Goal: Transaction & Acquisition: Purchase product/service

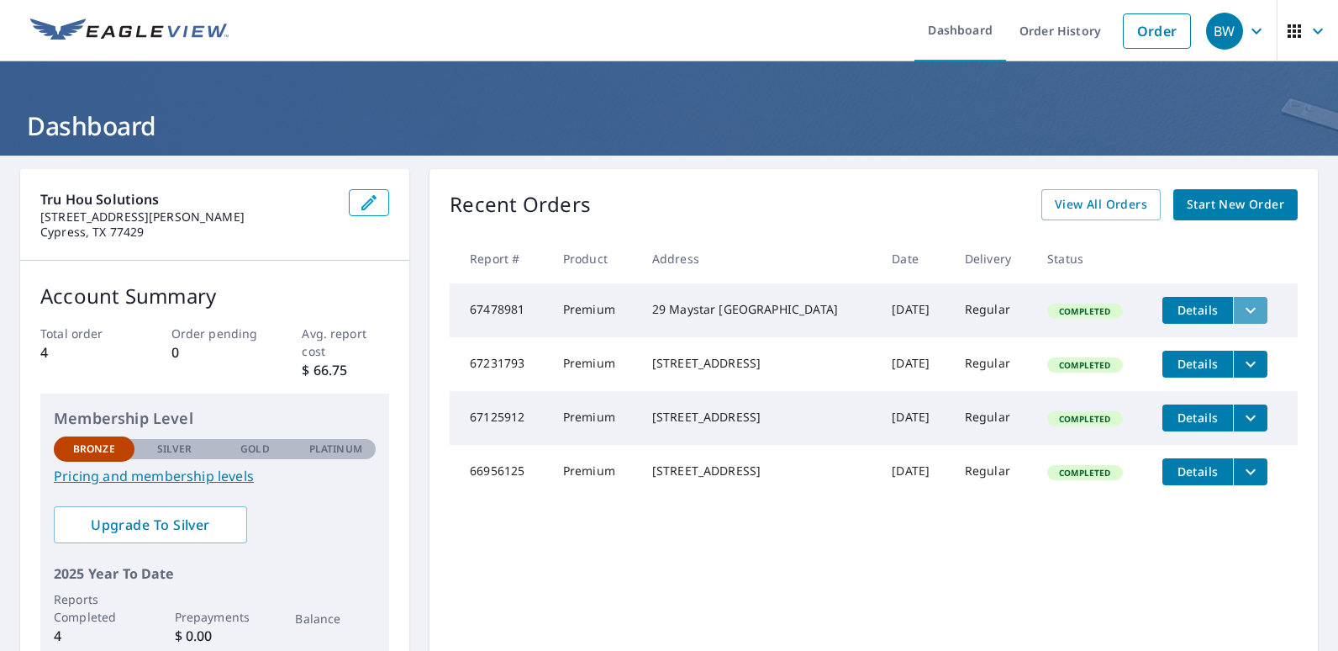
click at [1241, 308] on icon "filesDropdownBtn-67478981" at bounding box center [1251, 310] width 20 height 20
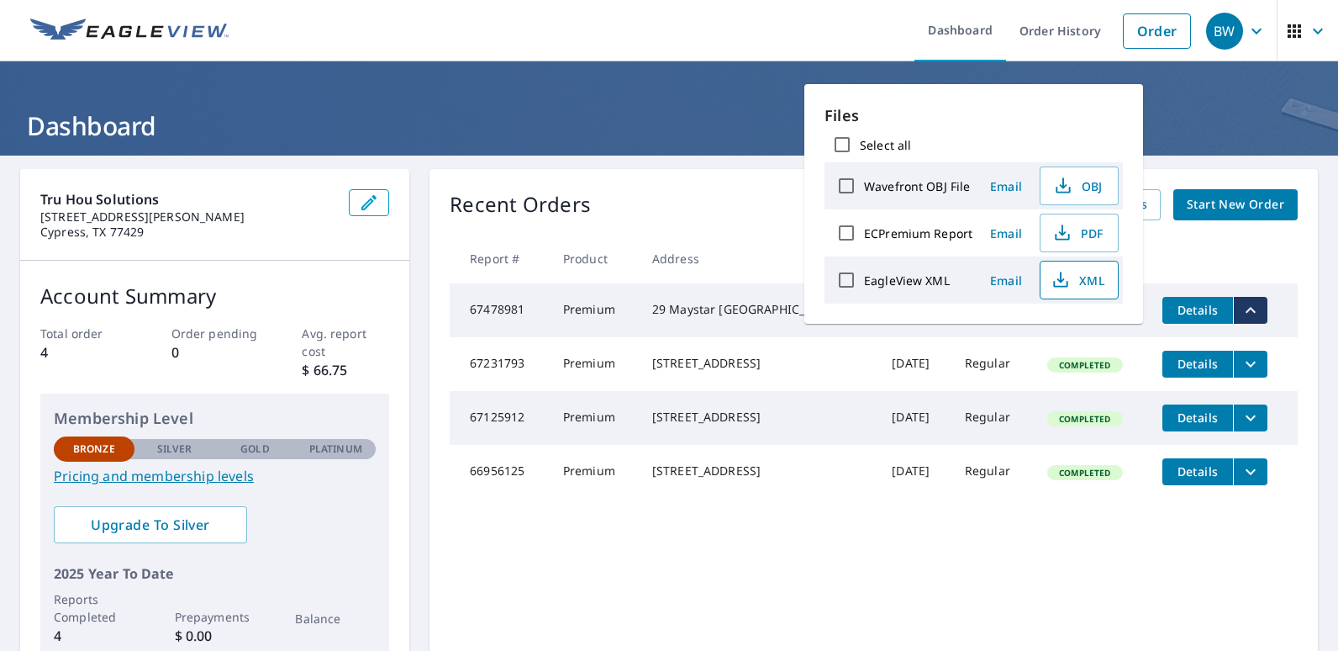
click at [1072, 288] on span "XML" at bounding box center [1078, 280] width 54 height 20
click at [912, 285] on label "EagleView XML" at bounding box center [907, 280] width 86 height 16
click at [864, 285] on input "EagleView XML" at bounding box center [846, 279] width 35 height 35
checkbox input "true"
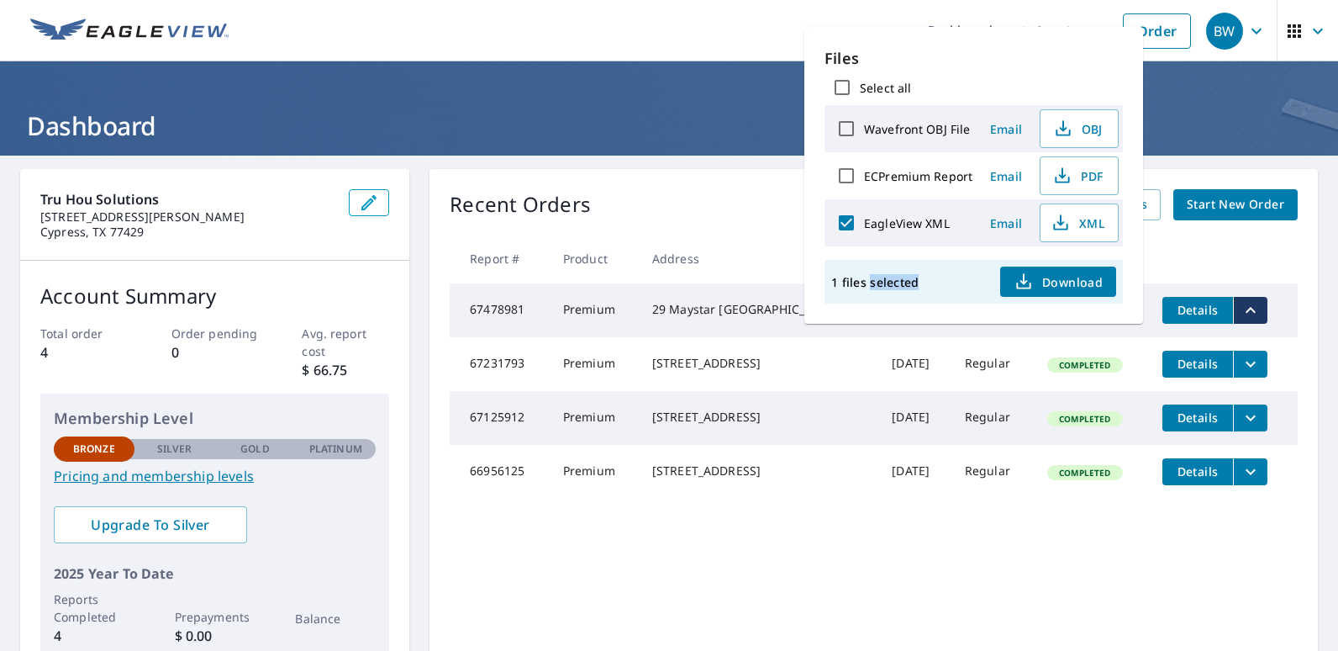
click at [912, 285] on p "1 files selected" at bounding box center [874, 282] width 87 height 16
click at [1034, 464] on td "Completed" at bounding box center [1091, 472] width 115 height 54
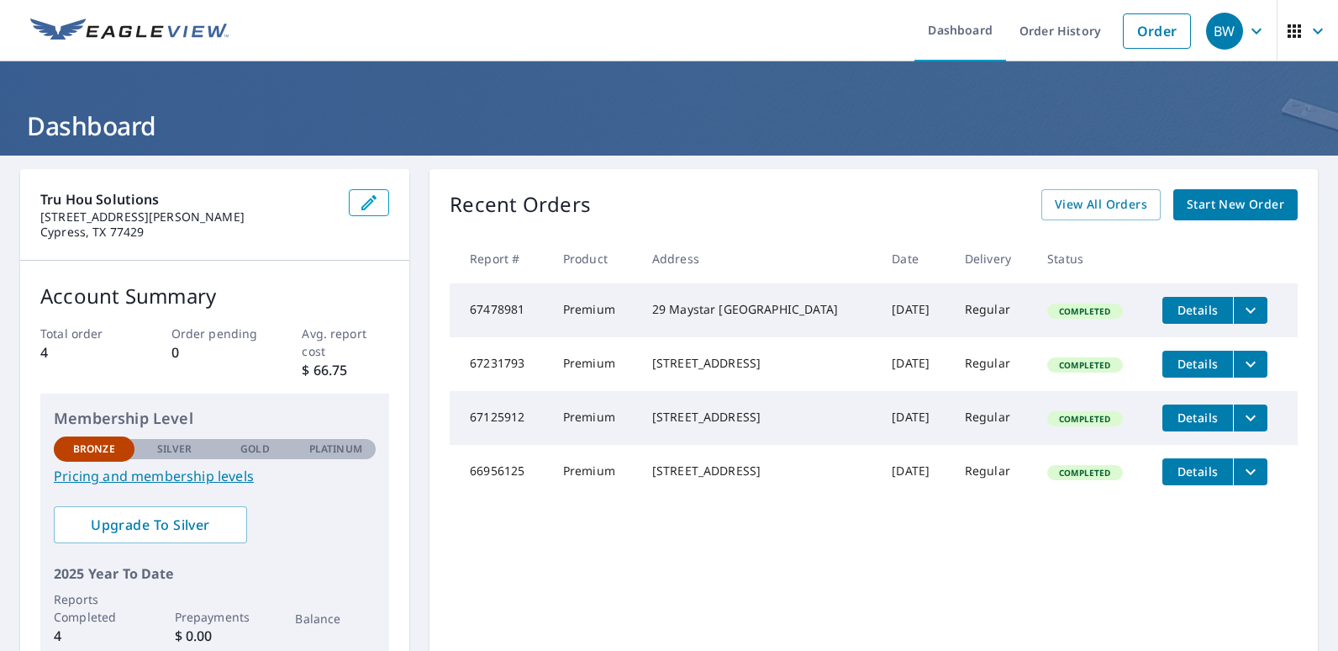
click at [1181, 314] on span "Details" at bounding box center [1197, 310] width 50 height 16
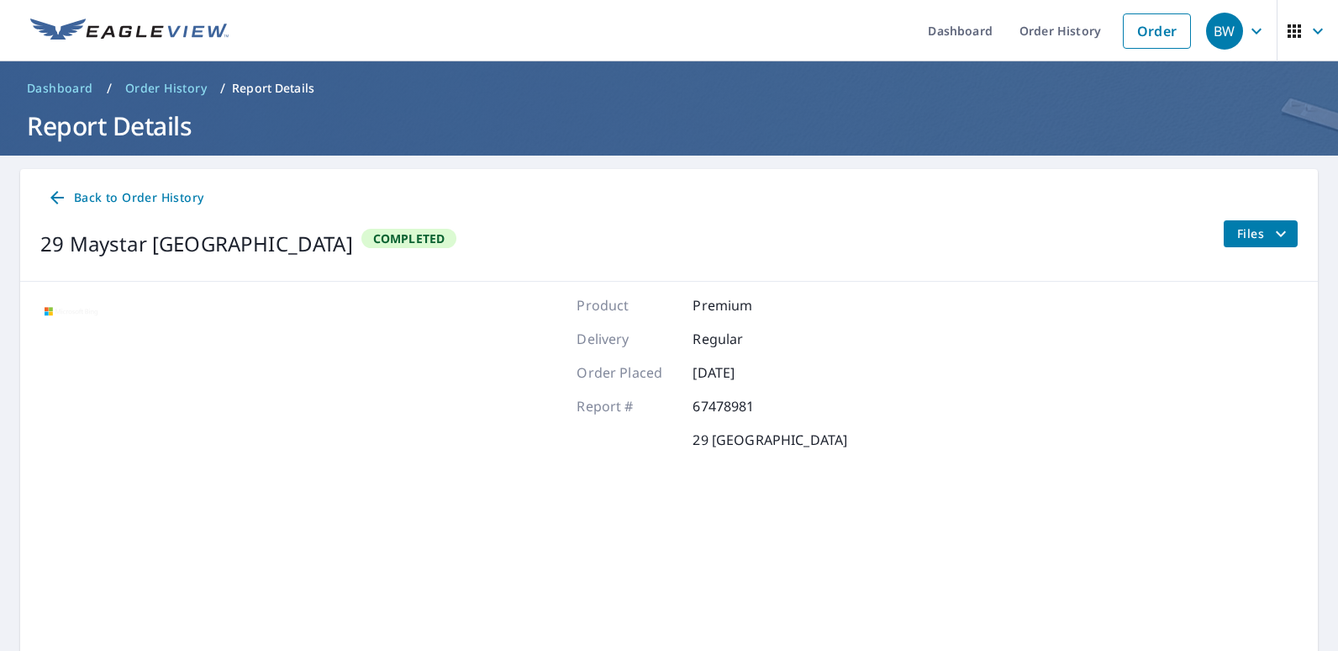
click at [1271, 227] on icon "filesDropdownBtn-67478981" at bounding box center [1281, 234] width 20 height 20
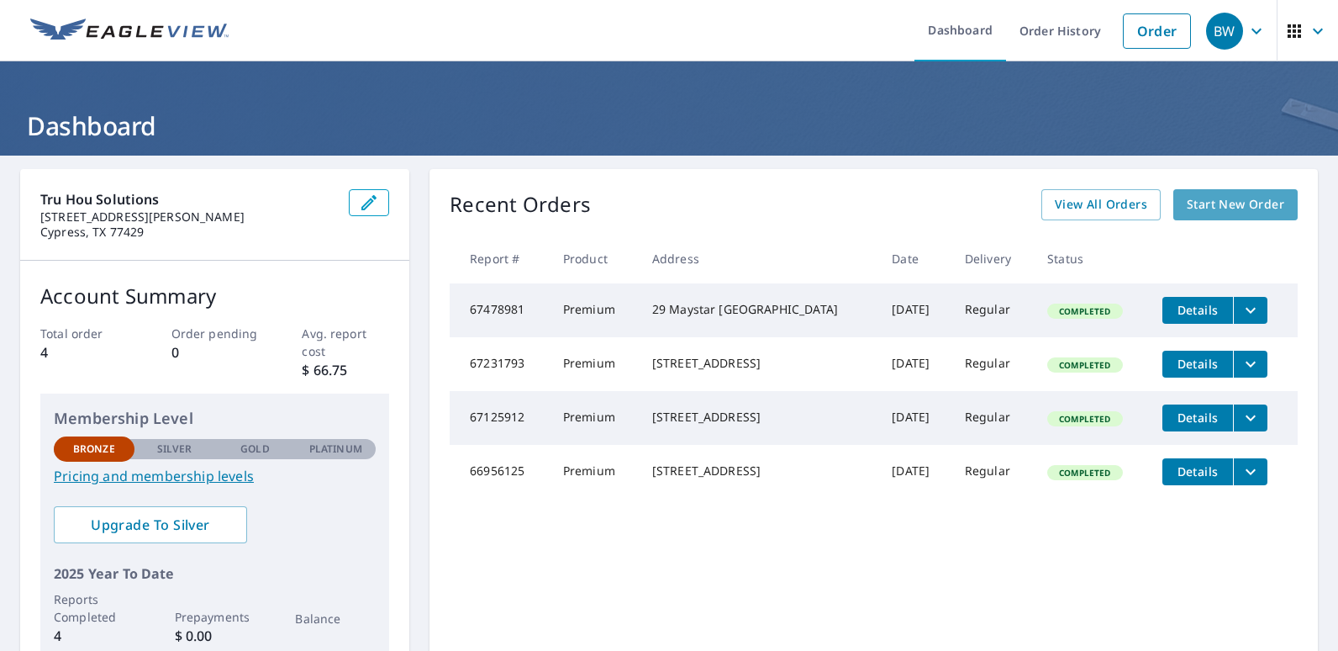
click at [1262, 206] on span "Start New Order" at bounding box center [1235, 204] width 97 height 21
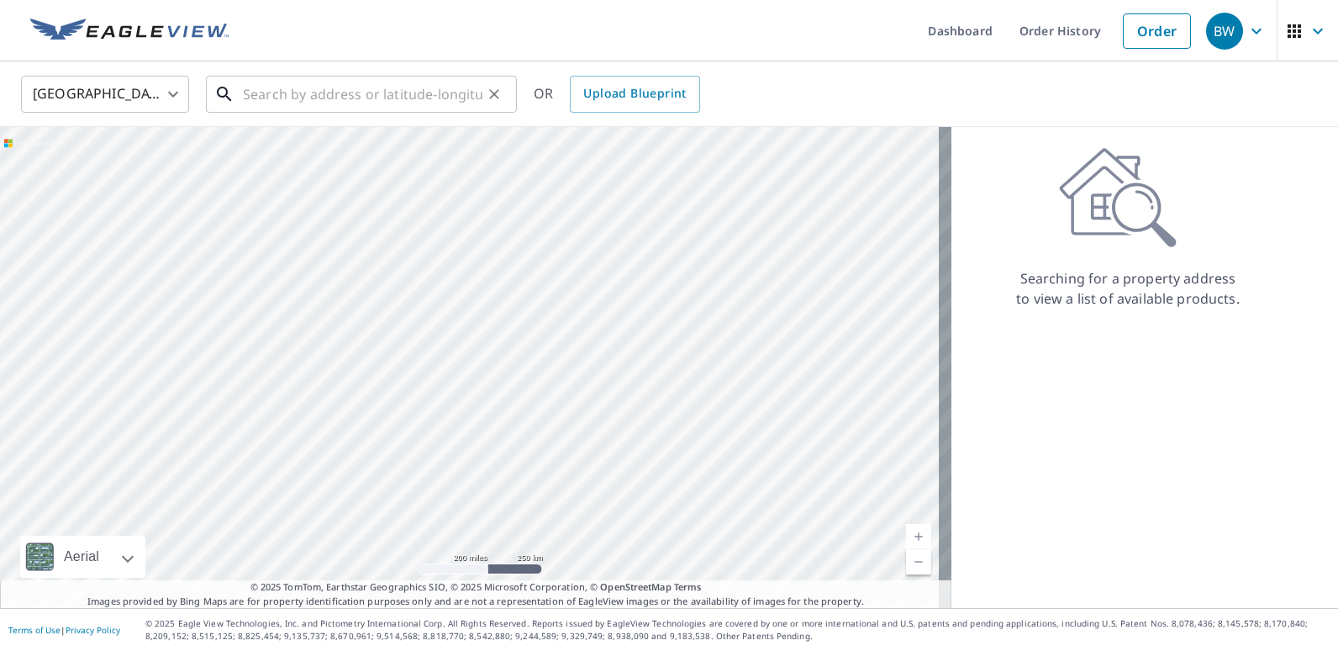
click at [393, 95] on input "text" at bounding box center [363, 94] width 240 height 47
click at [1028, 381] on div "Searching for a property address to view a list of available products." at bounding box center [1127, 367] width 353 height 481
click at [352, 97] on input "27 indian" at bounding box center [363, 94] width 240 height 47
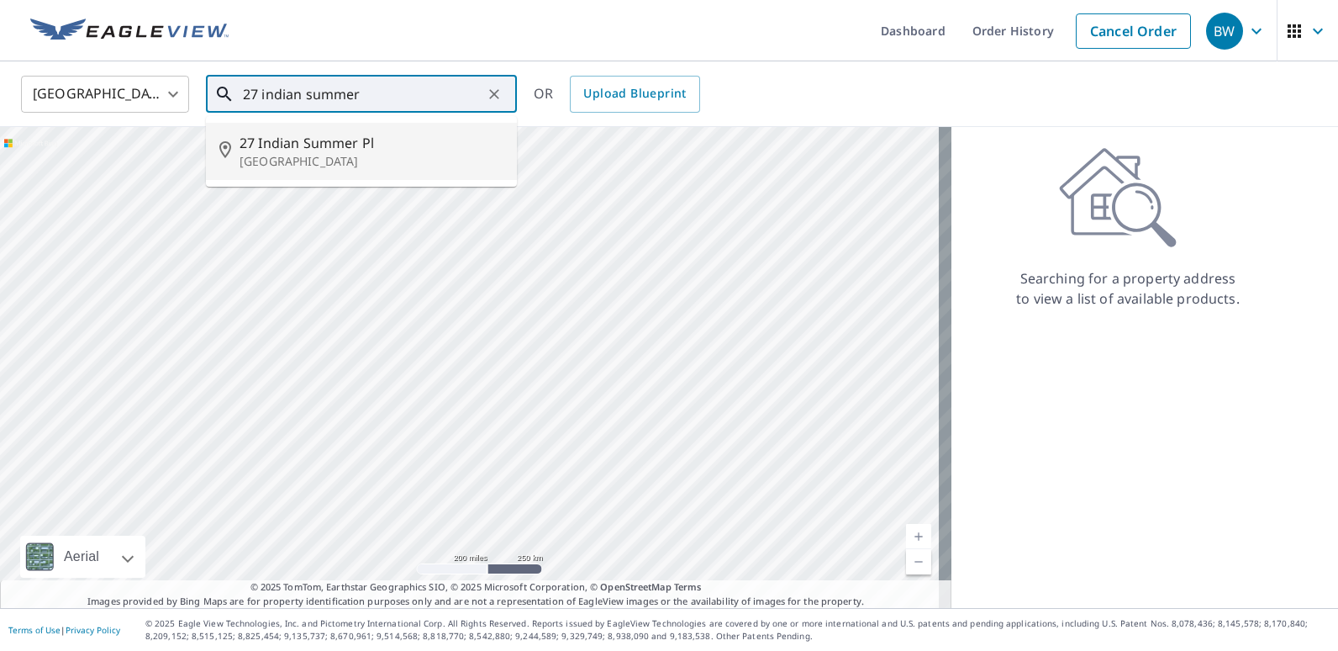
click at [354, 148] on span "27 Indian Summer Pl" at bounding box center [372, 143] width 264 height 20
type input "27 Indian Summer Pl Spring, TX 77381"
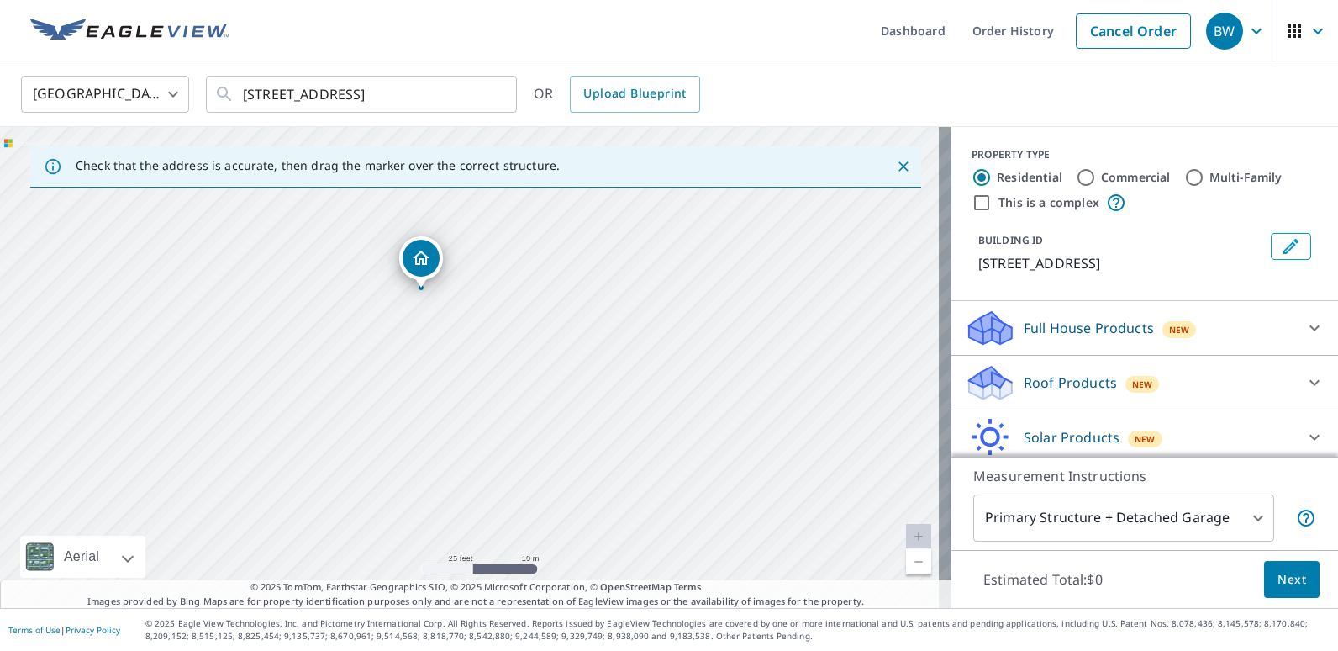
drag, startPoint x: 466, startPoint y: 254, endPoint x: 499, endPoint y: 397, distance: 146.6
click at [499, 397] on div "27 Indian Summer Pl Spring, TX 77381" at bounding box center [475, 367] width 951 height 481
click at [1077, 377] on p "Roof Products" at bounding box center [1070, 382] width 93 height 20
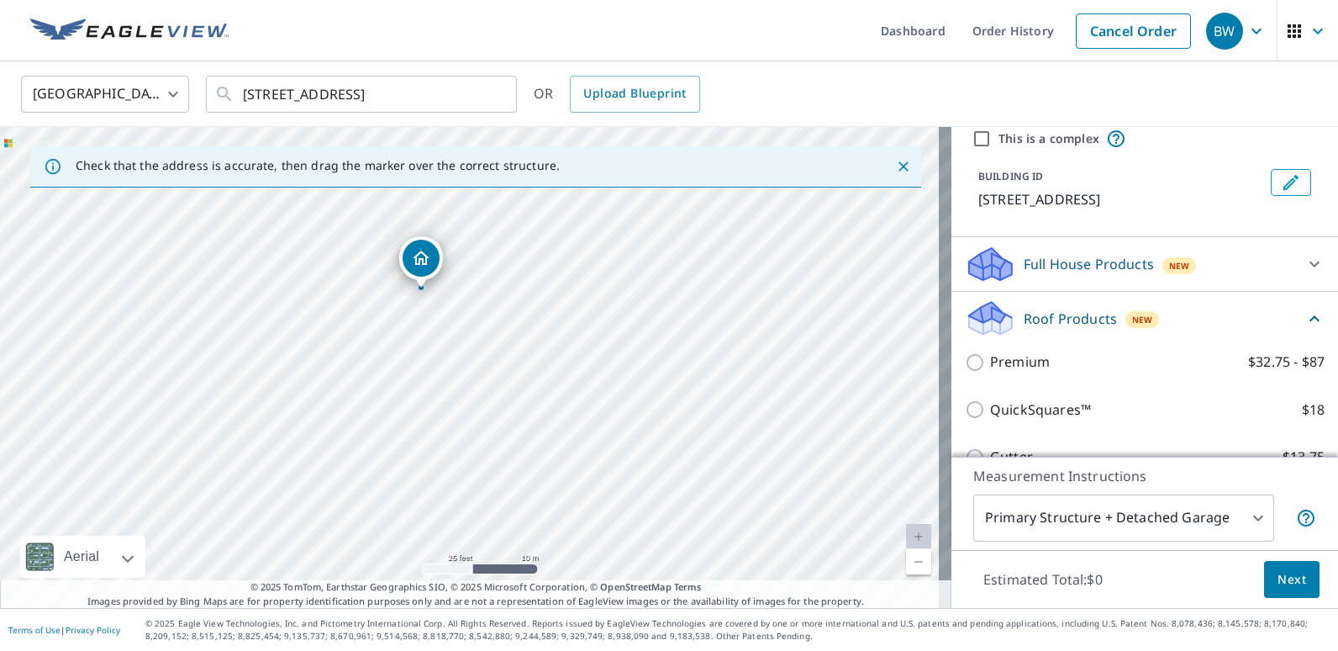
scroll to position [168, 0]
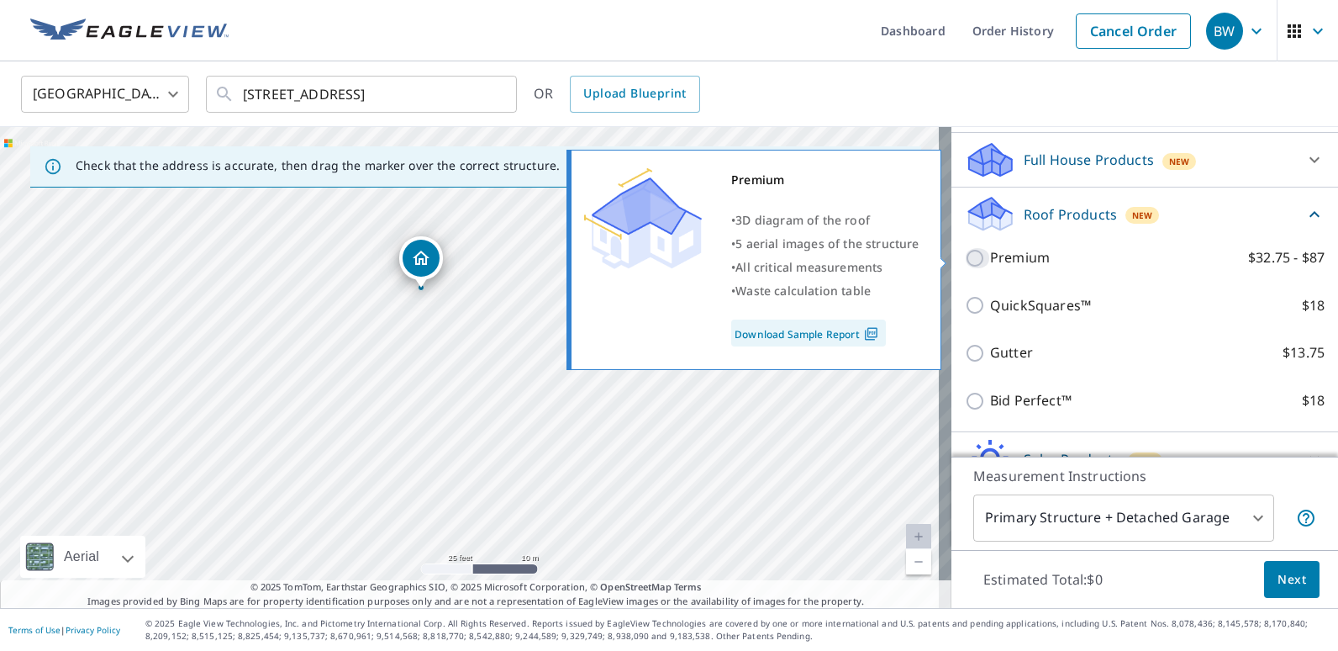
click at [965, 255] on input "Premium $32.75 - $87" at bounding box center [977, 258] width 25 height 20
checkbox input "true"
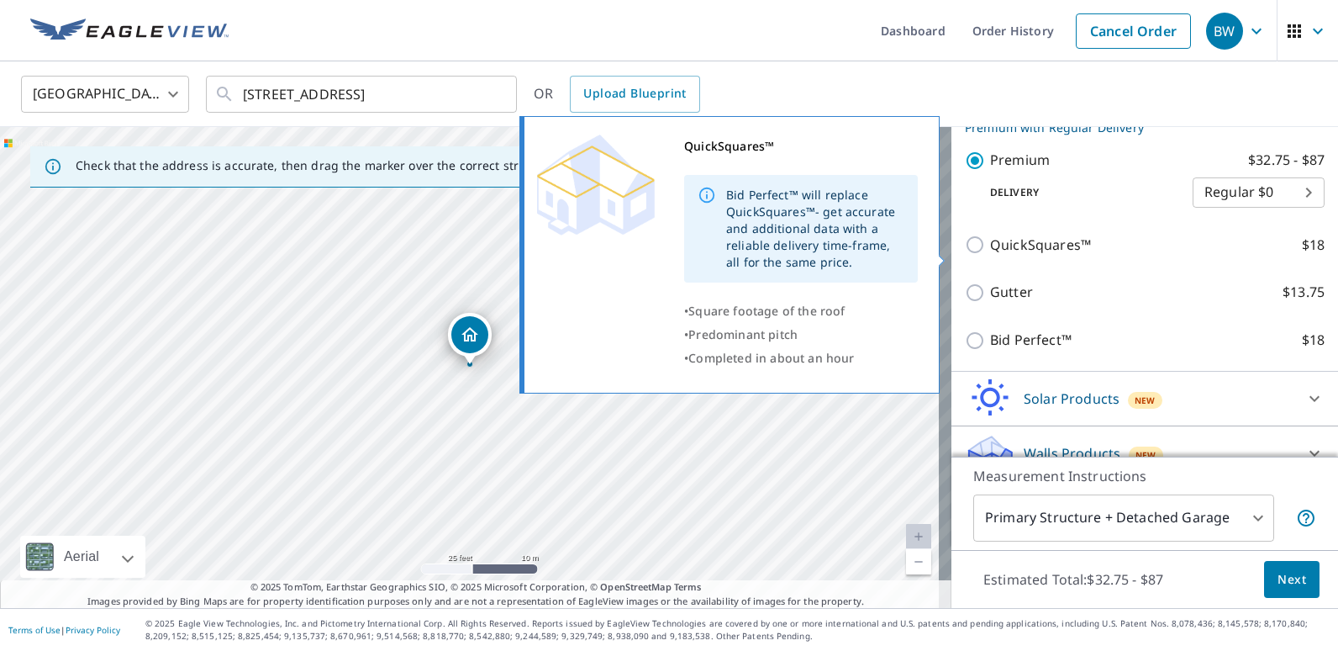
scroll to position [316, 0]
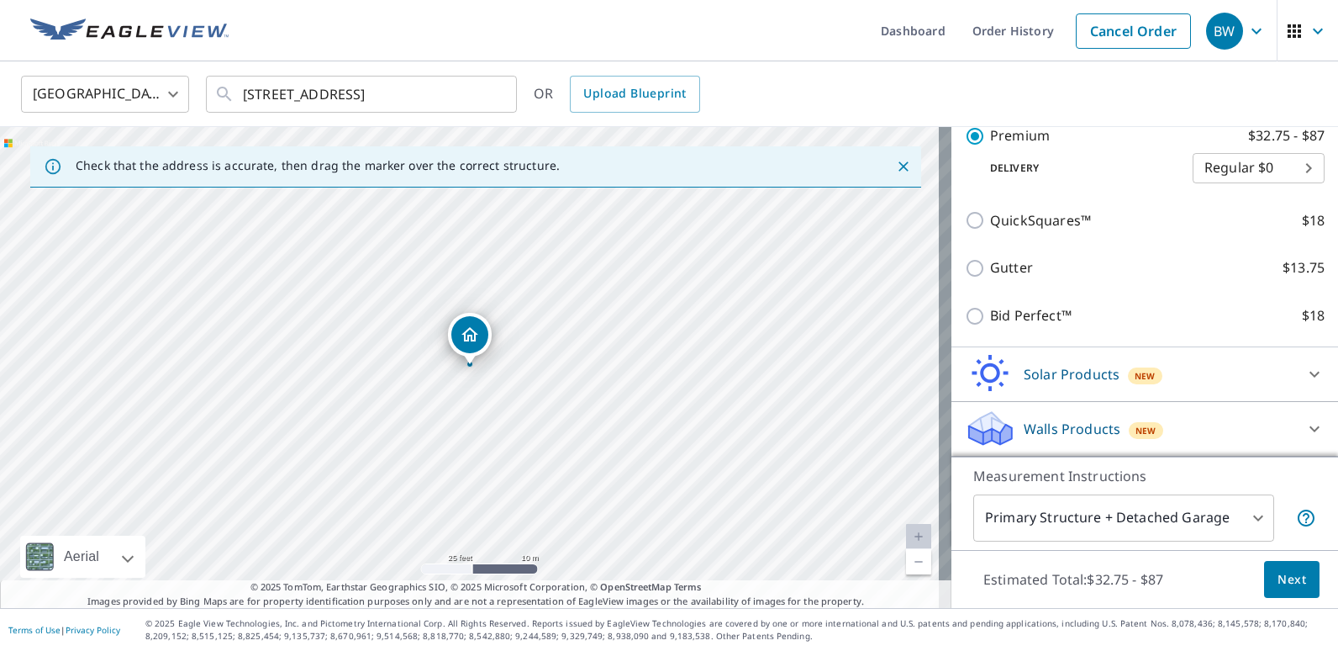
click at [1278, 582] on span "Next" at bounding box center [1292, 579] width 29 height 21
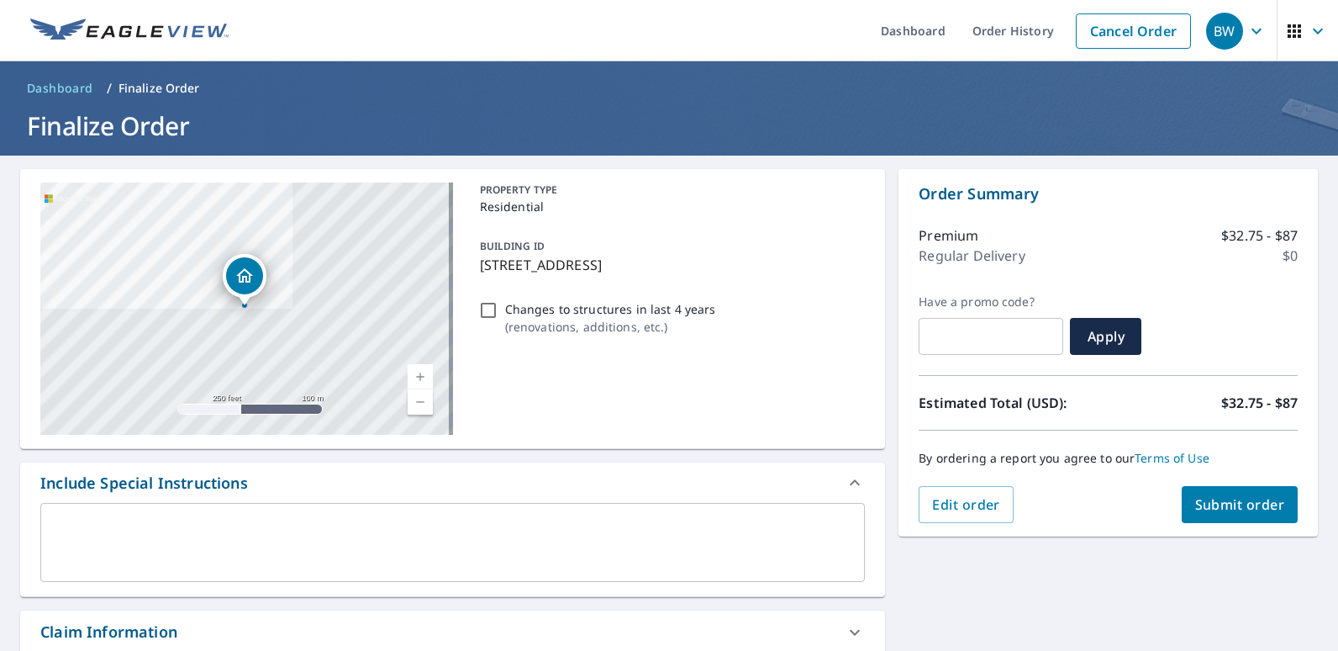
click at [1234, 499] on span "Submit order" at bounding box center [1240, 504] width 90 height 18
